Goal: Task Accomplishment & Management: Manage account settings

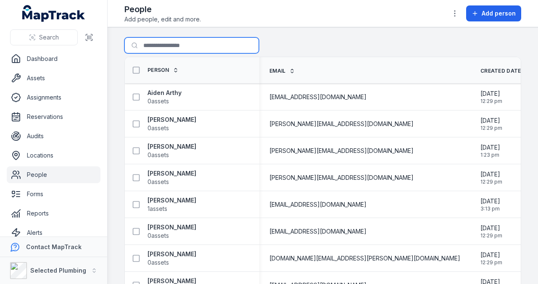
click at [168, 45] on input "Search for people" at bounding box center [192, 45] width 135 height 16
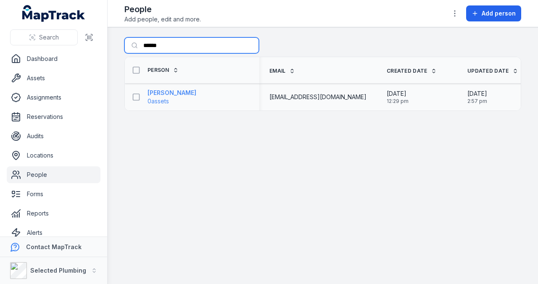
type input "******"
click at [165, 91] on strong "[PERSON_NAME]" at bounding box center [172, 93] width 49 height 8
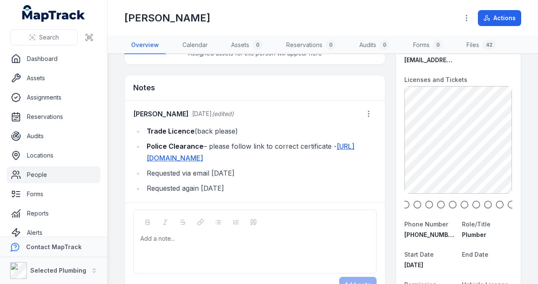
scroll to position [84, 0]
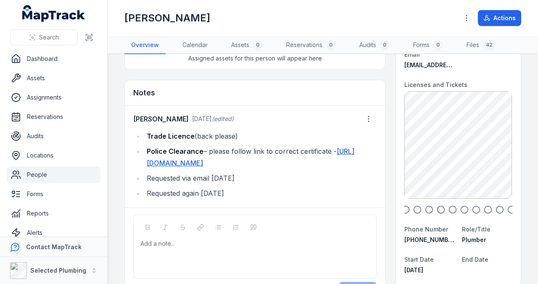
click at [244, 199] on li "Requested again [DATE]" at bounding box center [260, 194] width 233 height 12
click at [369, 119] on circle "button" at bounding box center [369, 119] width 1 height 1
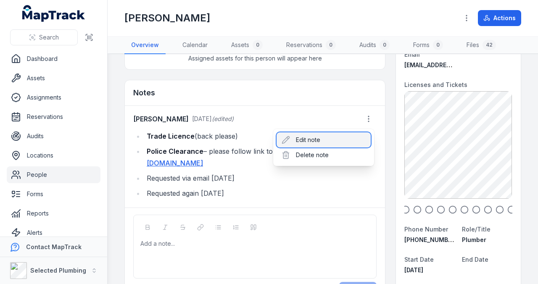
click at [312, 140] on div "Edit note" at bounding box center [324, 140] width 94 height 15
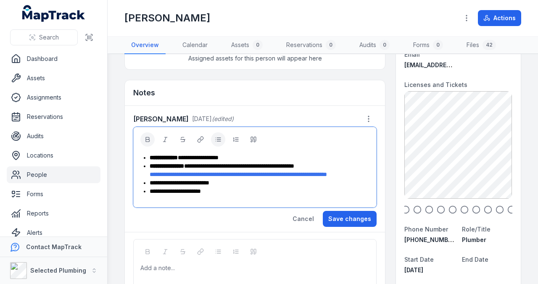
click at [218, 156] on span "**********" at bounding box center [198, 158] width 41 height 6
click at [235, 156] on div "**********" at bounding box center [260, 158] width 220 height 8
click at [227, 196] on div "**********" at bounding box center [260, 191] width 220 height 8
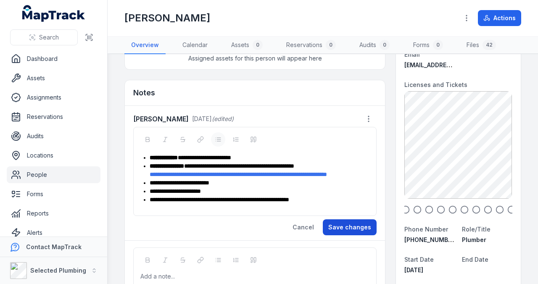
click at [343, 231] on button "Save changes" at bounding box center [350, 228] width 54 height 16
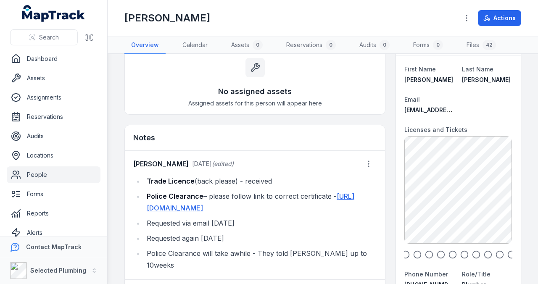
scroll to position [0, 0]
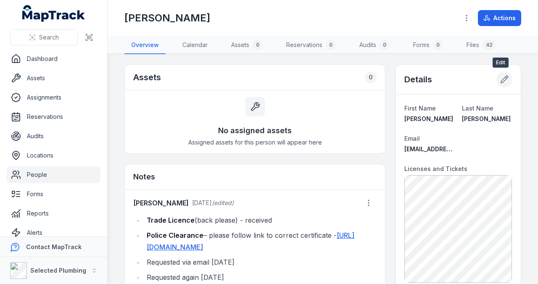
click at [502, 78] on icon at bounding box center [505, 79] width 8 height 8
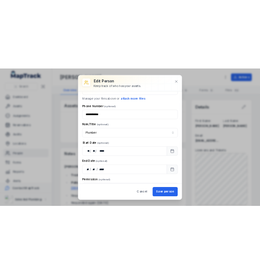
scroll to position [337, 0]
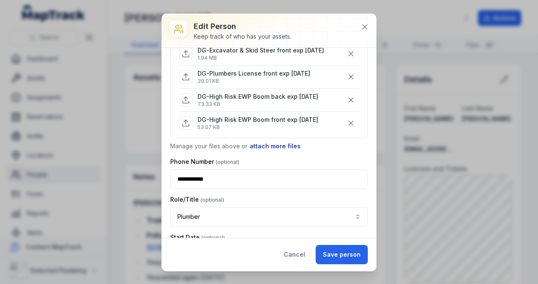
click at [273, 142] on button "attach more files" at bounding box center [275, 146] width 52 height 9
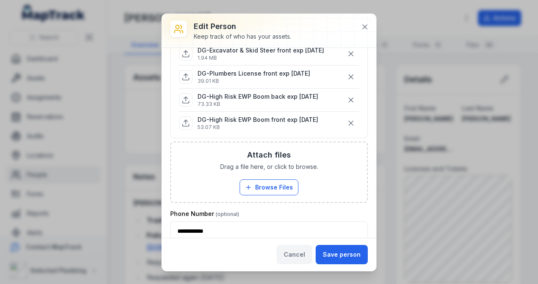
click at [297, 252] on button "Cancel" at bounding box center [295, 254] width 36 height 19
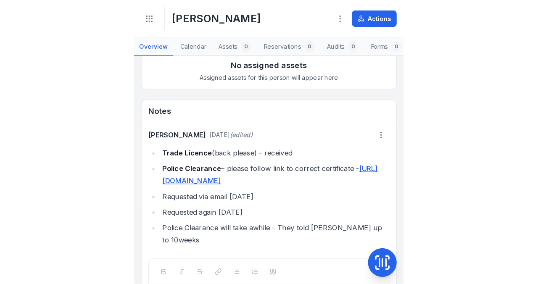
scroll to position [0, 0]
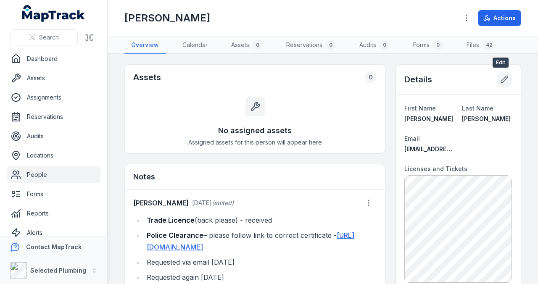
click at [503, 77] on icon at bounding box center [505, 79] width 8 height 8
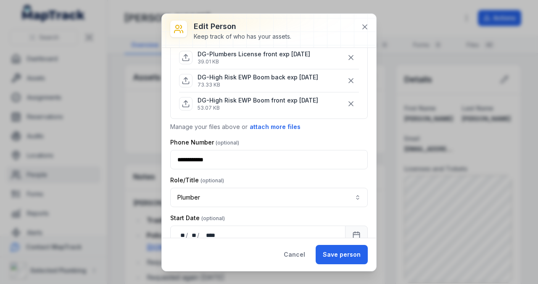
scroll to position [364, 0]
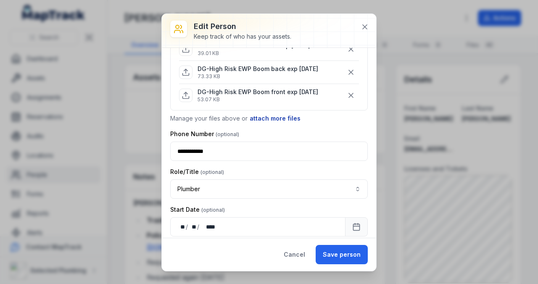
click at [266, 114] on button "attach more files" at bounding box center [275, 118] width 52 height 9
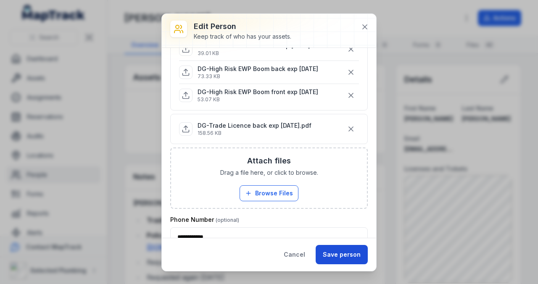
click at [334, 252] on button "Save person" at bounding box center [342, 254] width 52 height 19
